Goal: Communication & Community: Answer question/provide support

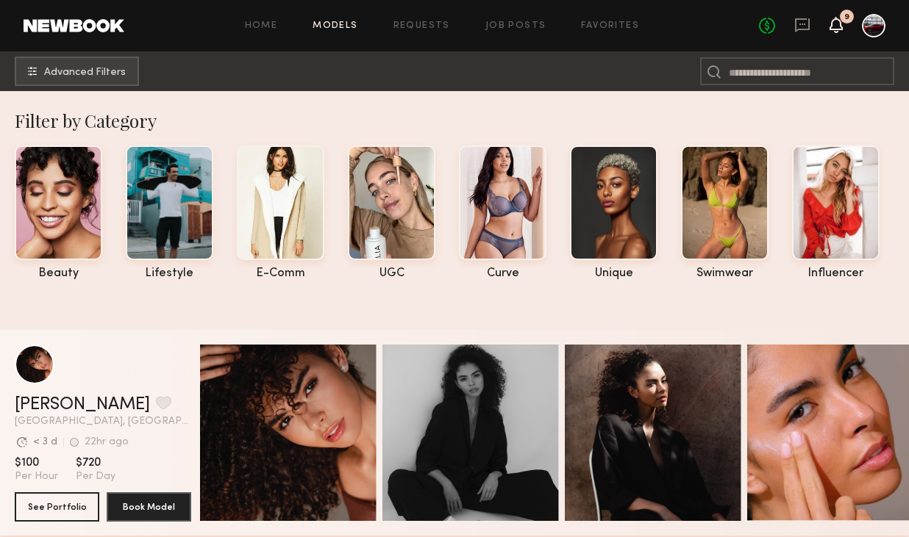
click at [836, 21] on icon at bounding box center [836, 24] width 12 height 10
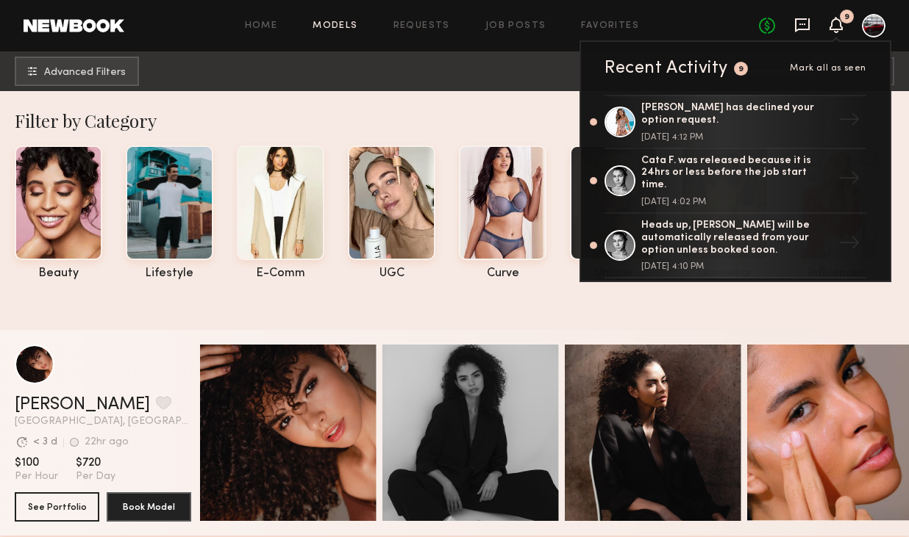
click at [801, 21] on icon at bounding box center [802, 25] width 16 height 16
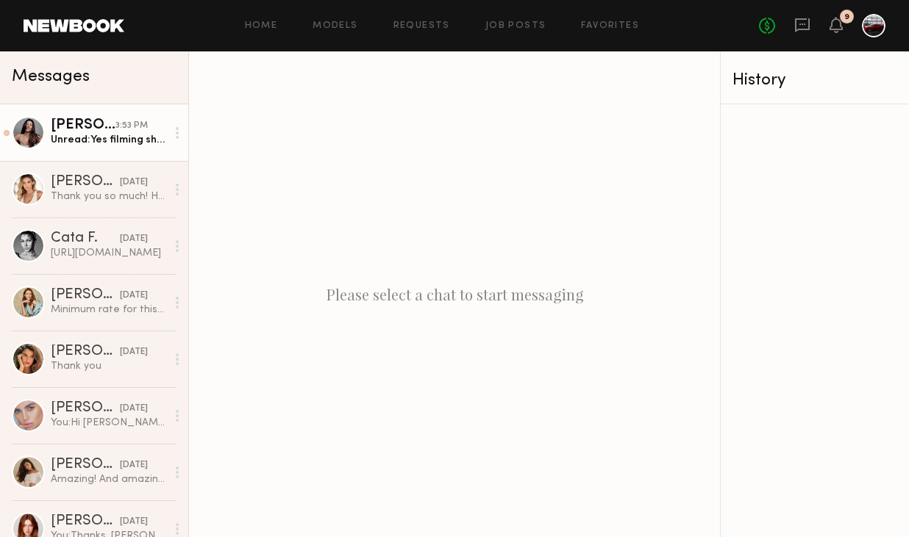
click at [122, 127] on div "3:53 PM" at bounding box center [131, 126] width 32 height 14
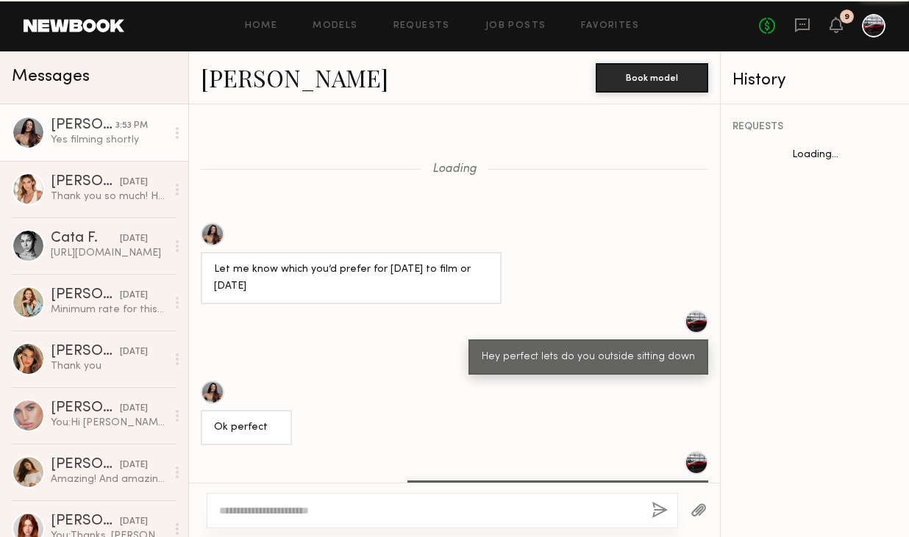
scroll to position [666, 0]
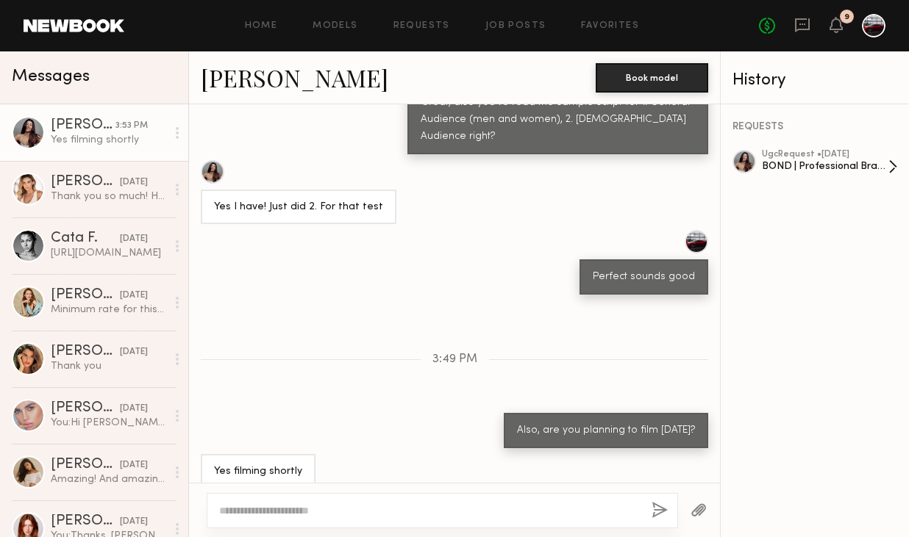
click at [788, 164] on div "BOND | Professional Brand Introduction Video" at bounding box center [825, 167] width 126 height 14
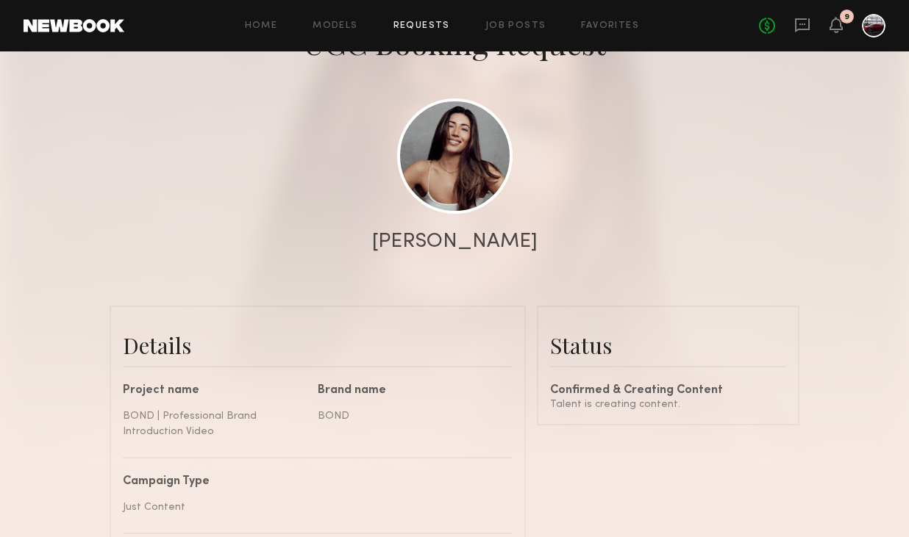
scroll to position [213, 0]
